Goal: Information Seeking & Learning: Learn about a topic

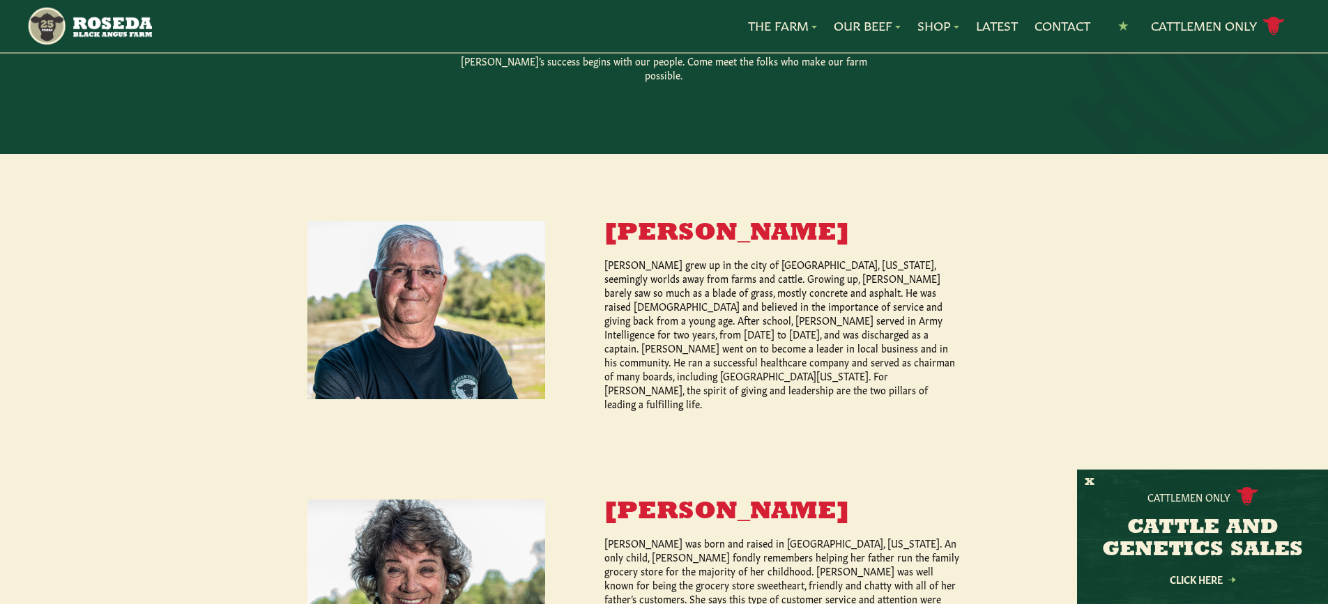
drag, startPoint x: 869, startPoint y: 228, endPoint x: 597, endPoint y: 204, distance: 272.9
click at [597, 204] on div "[PERSON_NAME] [PERSON_NAME] grew up in the city of [GEOGRAPHIC_DATA], [US_STATE…" at bounding box center [664, 467] width 1328 height 627
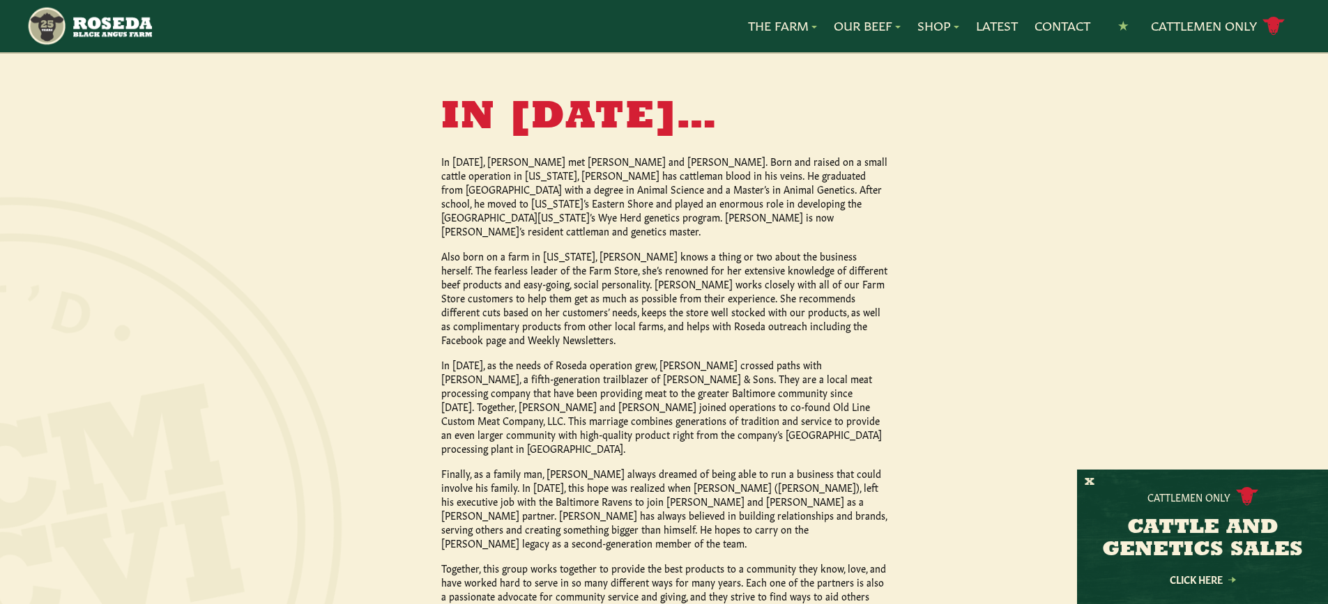
scroll to position [1208, 0]
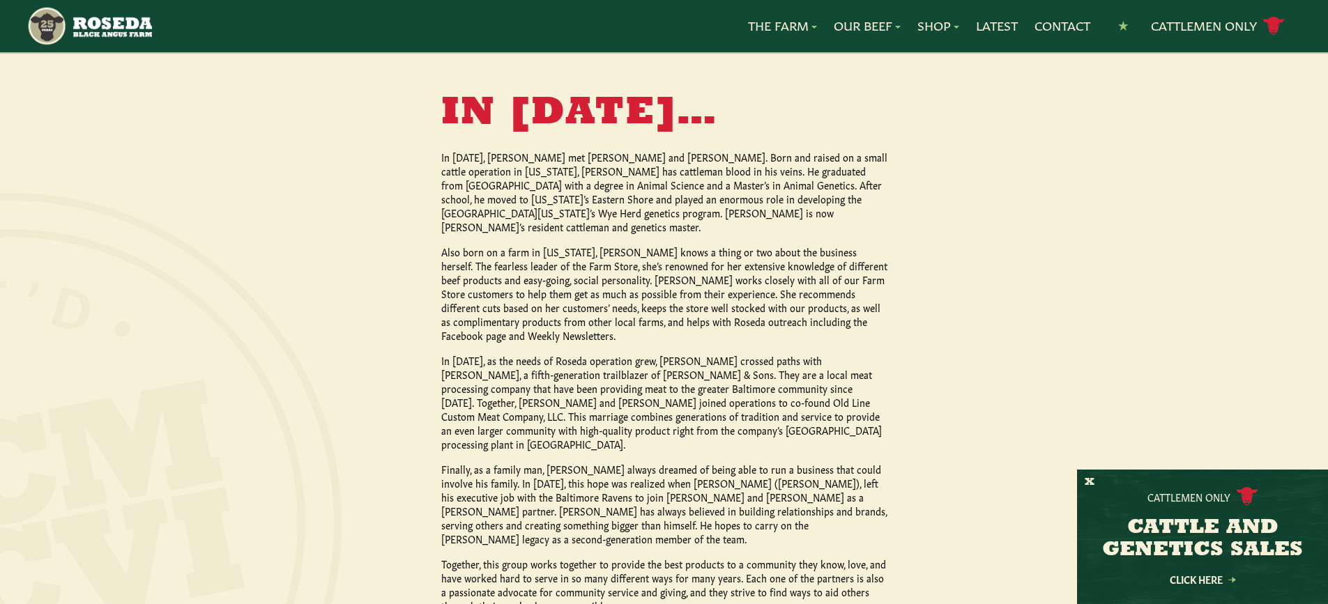
click at [750, 462] on p "Finally, as a family man, Ed Sr. always dreamed of being able to run a business…" at bounding box center [664, 504] width 446 height 84
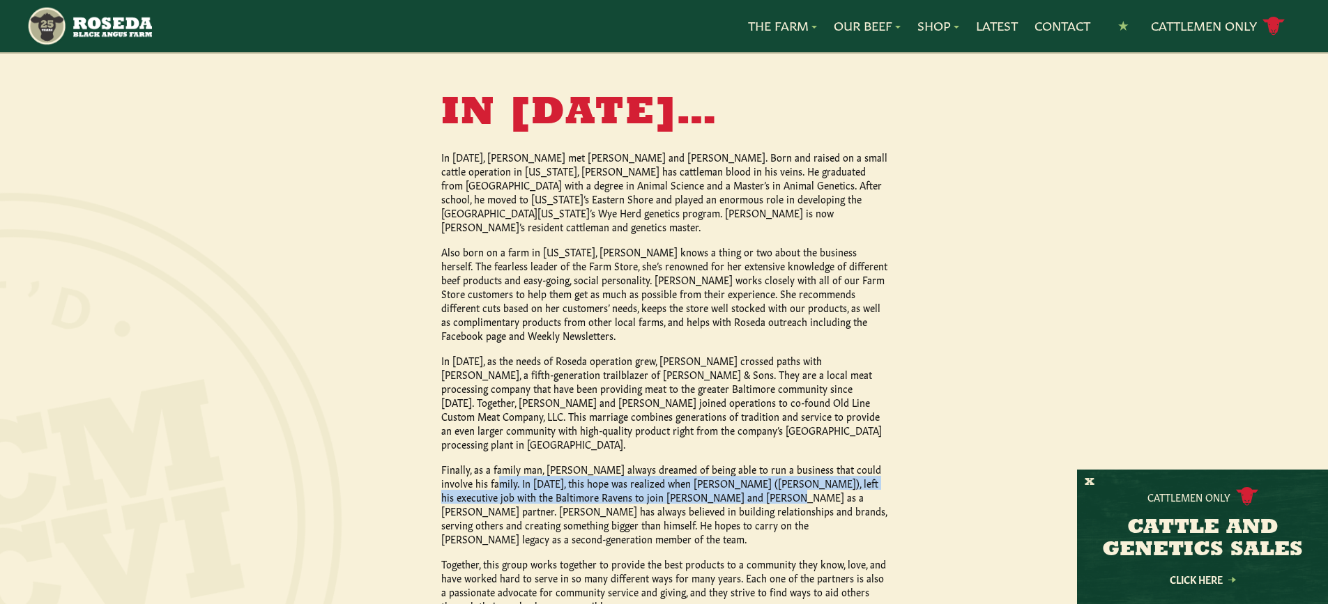
drag, startPoint x: 474, startPoint y: 404, endPoint x: 697, endPoint y: 418, distance: 223.4
click at [697, 462] on p "Finally, as a family man, Ed Sr. always dreamed of being able to run a business…" at bounding box center [664, 504] width 446 height 84
copy p "n 2016, this hope was realized when Edward Burchell Jr. (Eddie), left his execu…"
click at [691, 461] on div "In 1996… In 1996, Ed Sr. met Dean and Marcia Bryant. Born and raised on a small…" at bounding box center [664, 353] width 446 height 519
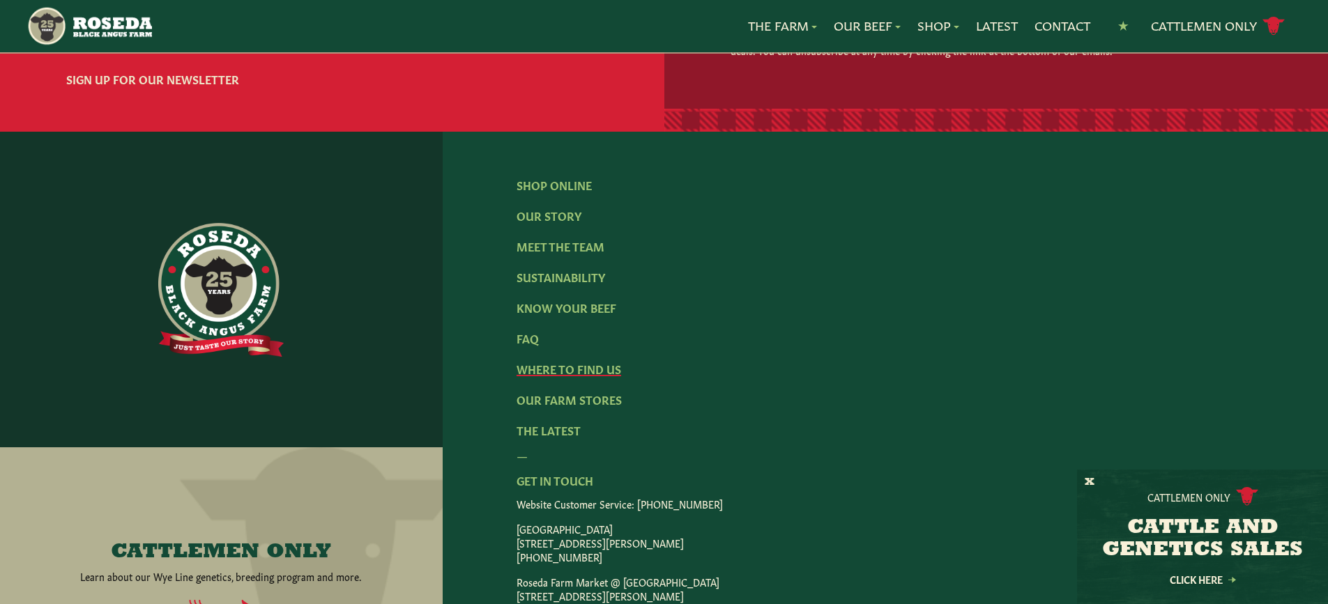
scroll to position [1952, 0]
